Goal: Check status: Check status

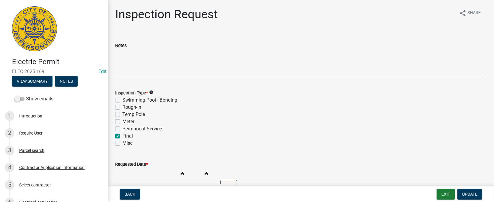
scroll to position [14, 0]
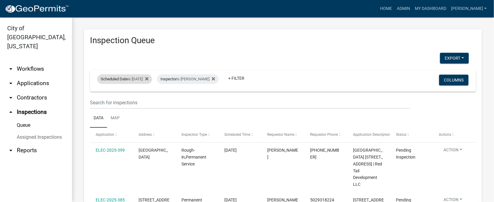
click at [146, 82] on div "Scheduled Date is [DATE]" at bounding box center [124, 79] width 55 height 10
click at [150, 99] on input "[DATE]" at bounding box center [130, 101] width 42 height 12
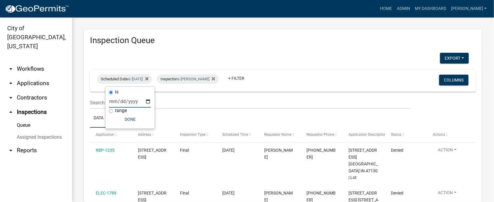
click at [146, 102] on input "[DATE]" at bounding box center [130, 101] width 42 height 12
type input "[DATE]"
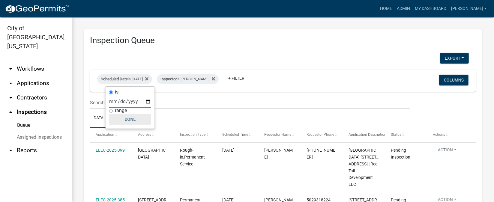
click at [134, 121] on button "Done" at bounding box center [130, 119] width 42 height 11
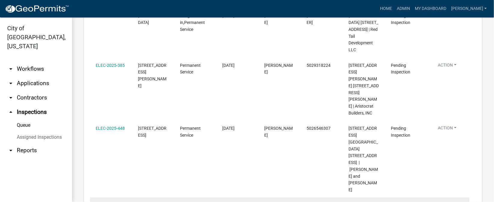
scroll to position [180, 0]
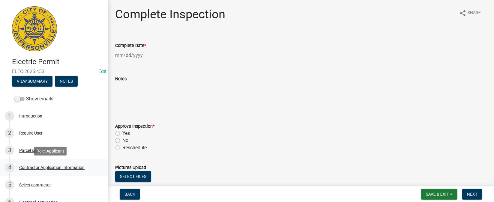
click at [62, 167] on div "Contractor Application Information" at bounding box center [51, 168] width 65 height 4
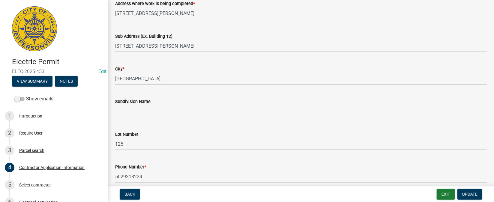
scroll to position [45, 0]
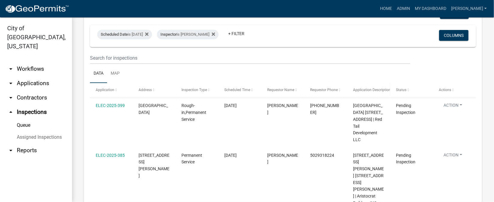
scroll to position [90, 0]
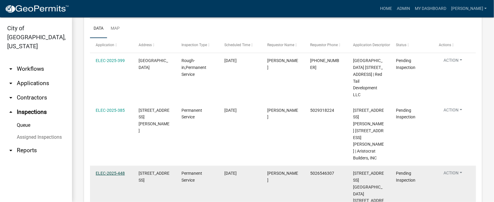
click at [110, 171] on link "ELEC-2025-448" at bounding box center [110, 173] width 29 height 5
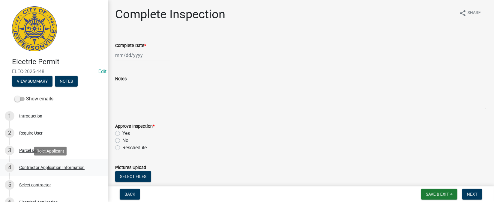
click at [69, 167] on div "Contractor Application Information" at bounding box center [51, 168] width 65 height 4
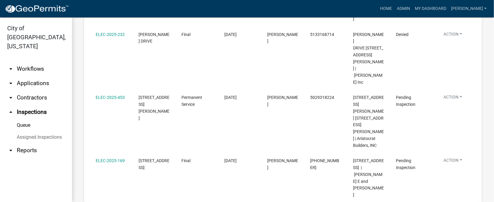
scroll to position [261, 0]
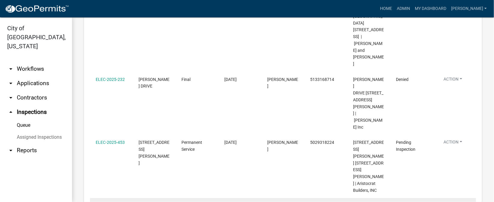
click at [117, 202] on link "ELEC-2025-169" at bounding box center [110, 205] width 29 height 5
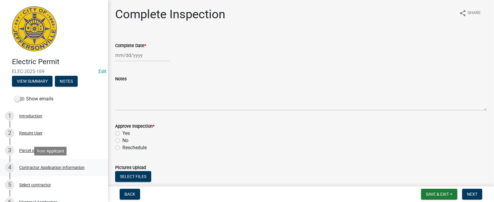
click at [63, 168] on div "Contractor Application Information" at bounding box center [51, 168] width 65 height 4
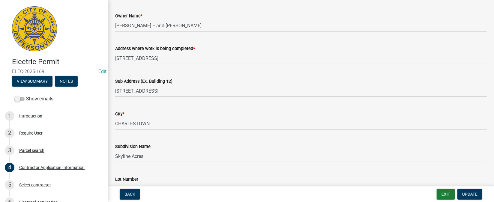
scroll to position [90, 0]
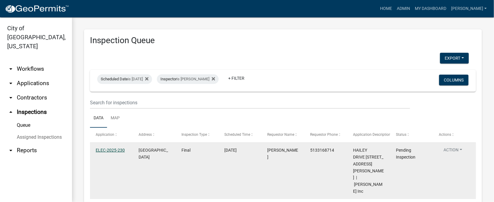
click at [123, 152] on link "ELEC-2025-230" at bounding box center [110, 150] width 29 height 5
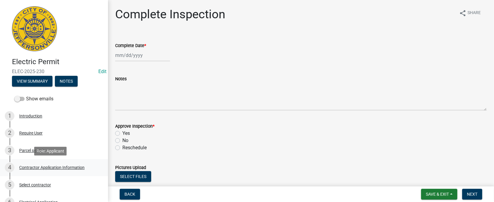
click at [43, 168] on div "Contractor Application Information" at bounding box center [51, 168] width 65 height 4
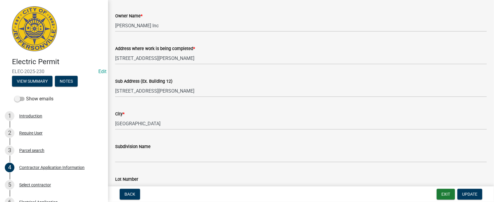
scroll to position [90, 0]
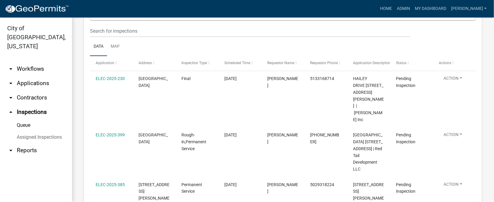
scroll to position [27, 0]
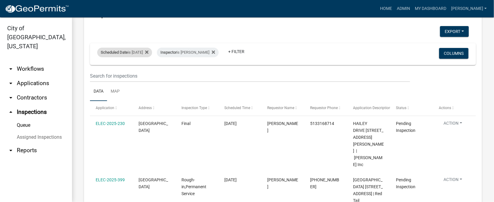
click at [147, 50] on div "Scheduled Date is [DATE]" at bounding box center [124, 53] width 55 height 10
click at [146, 74] on input "[DATE]" at bounding box center [130, 74] width 42 height 12
type input "[DATE]"
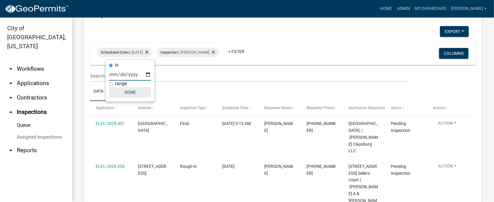
click at [134, 95] on button "Done" at bounding box center [130, 92] width 42 height 11
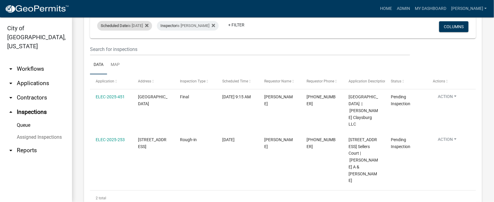
click at [152, 28] on div "Scheduled Date is [DATE]" at bounding box center [124, 26] width 55 height 10
click at [146, 47] on input "[DATE]" at bounding box center [130, 48] width 42 height 12
type input "[DATE]"
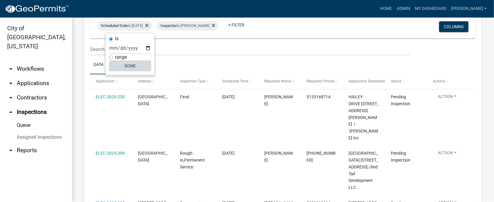
click at [140, 69] on button "Done" at bounding box center [130, 66] width 42 height 11
